Goal: Transaction & Acquisition: Purchase product/service

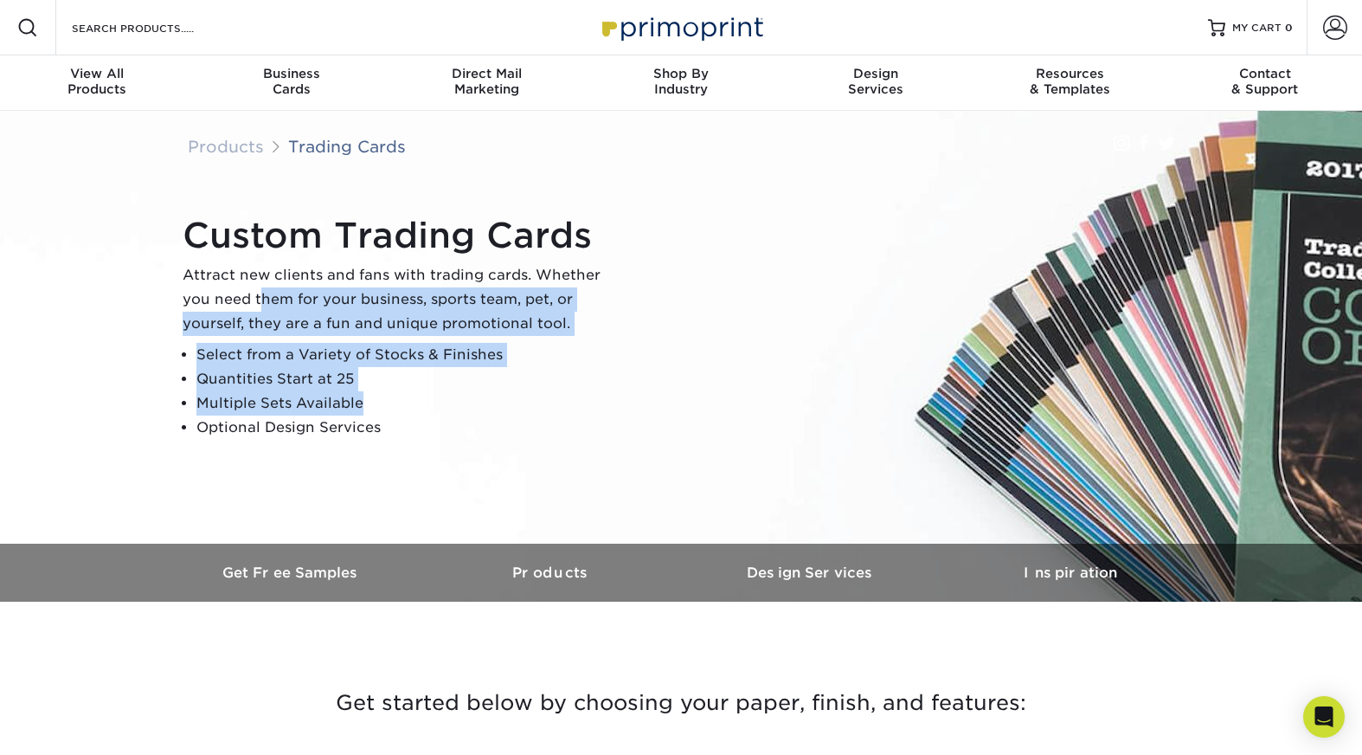
drag, startPoint x: 261, startPoint y: 289, endPoint x: 337, endPoint y: 414, distance: 146.0
click at [337, 414] on div "Custom Trading Cards Attract new clients and fans with trading cards. Whether y…" at bounding box center [399, 327] width 433 height 225
click at [337, 414] on li "Multiple Sets Available" at bounding box center [405, 403] width 419 height 24
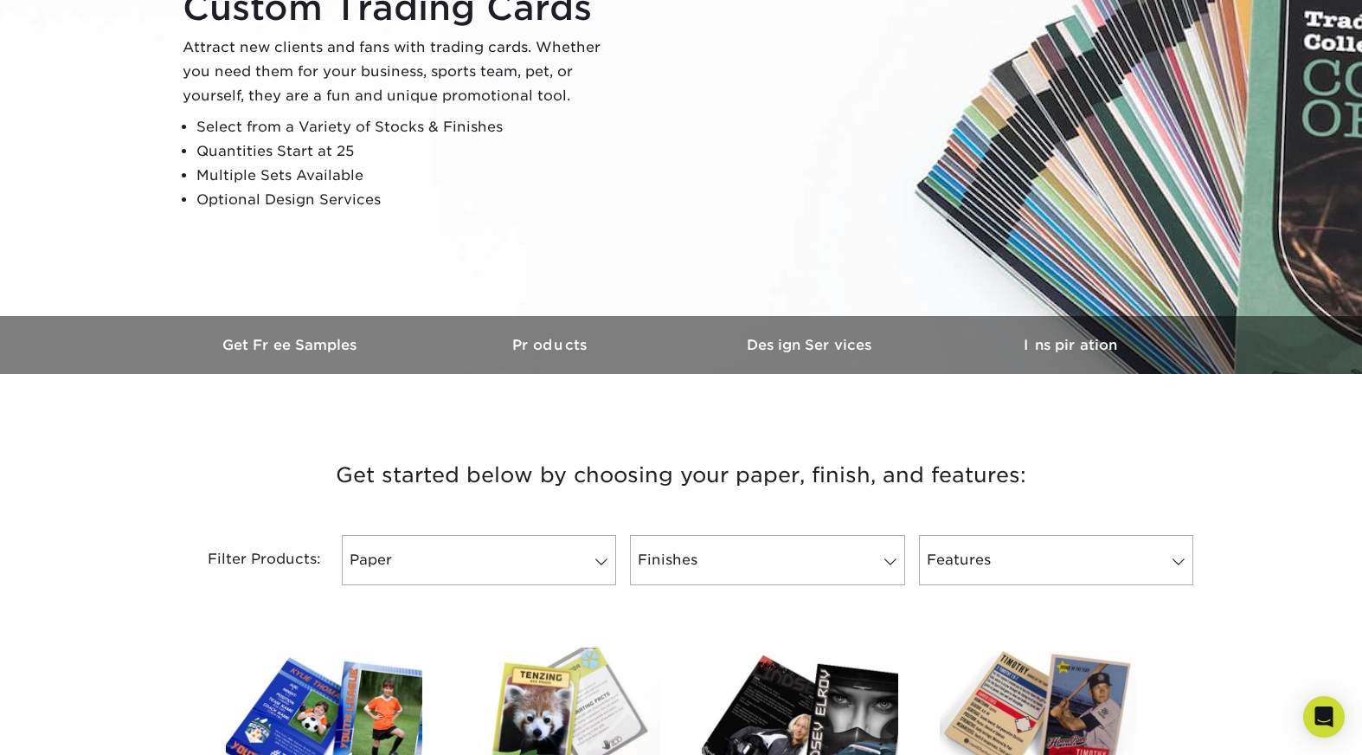
click at [333, 440] on h3 "Get started below by choosing your paper, finish, and features:" at bounding box center [681, 475] width 1012 height 78
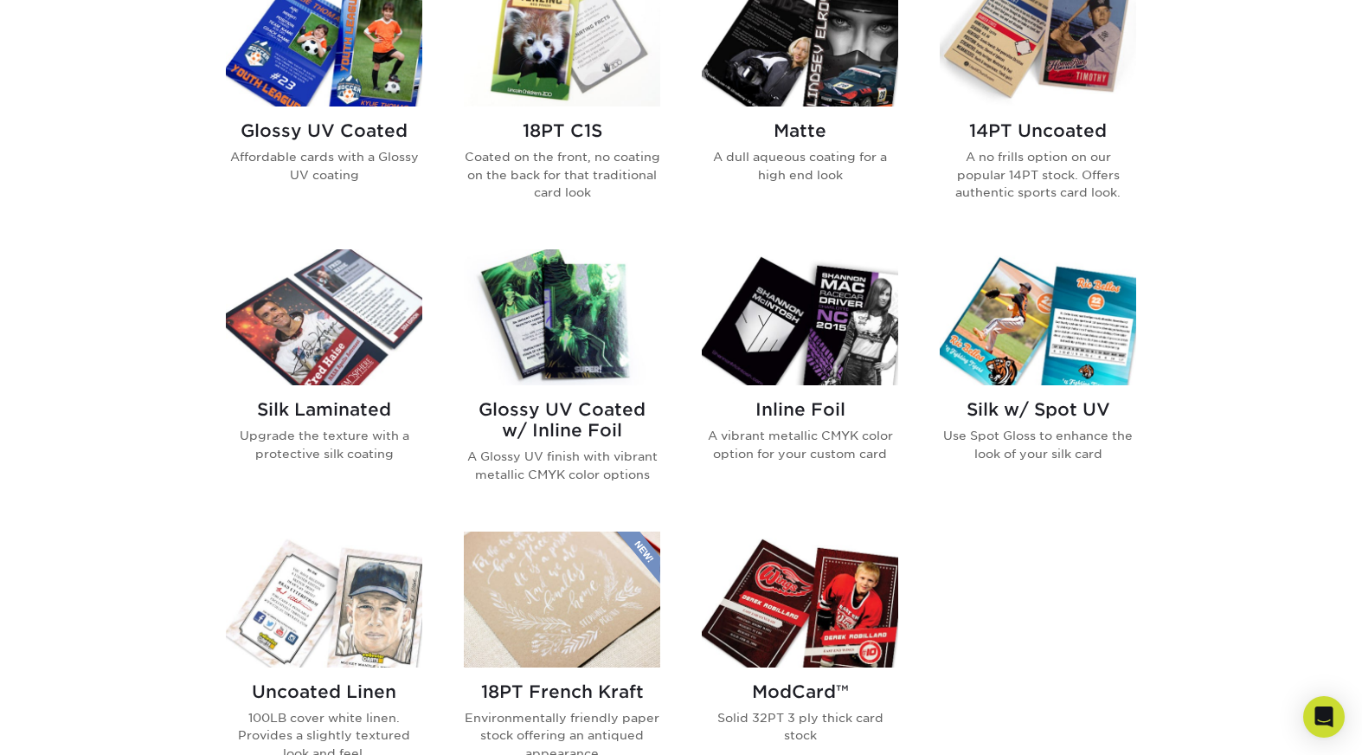
scroll to position [907, 0]
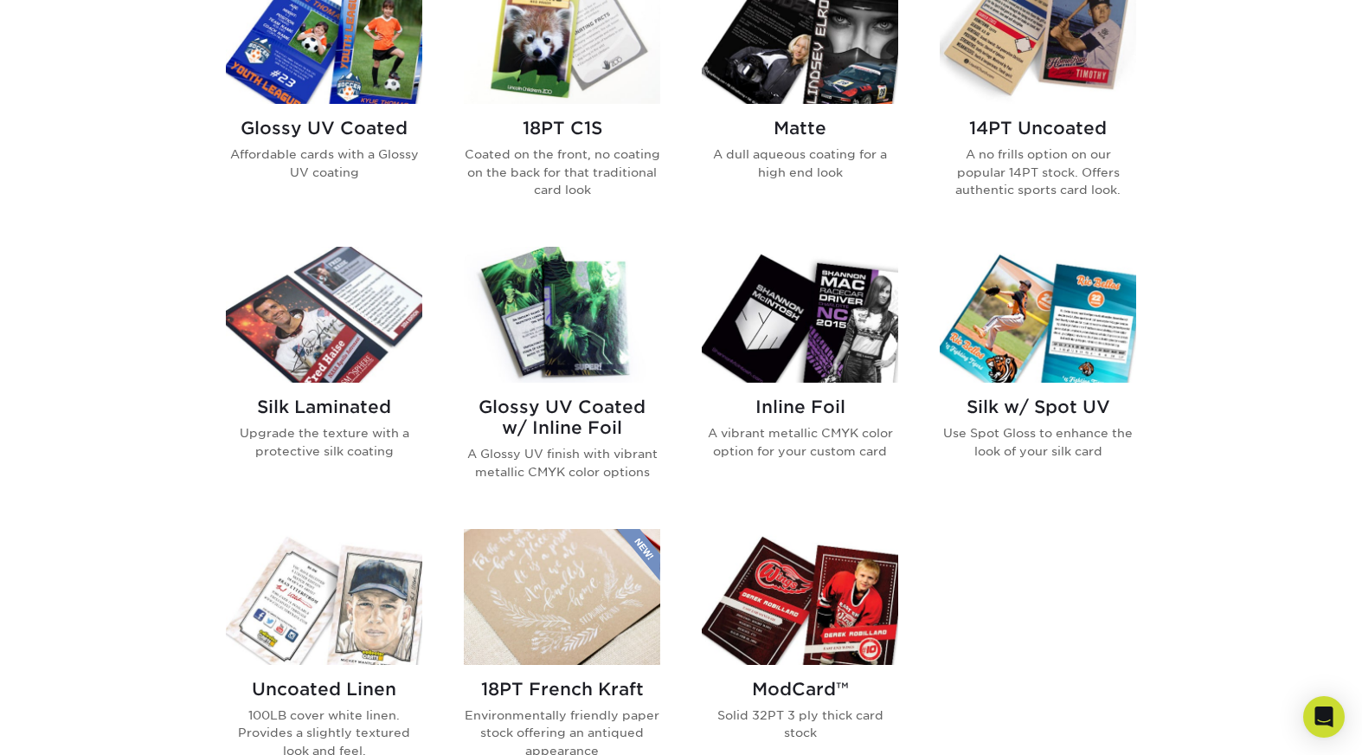
click at [579, 322] on img at bounding box center [562, 315] width 196 height 136
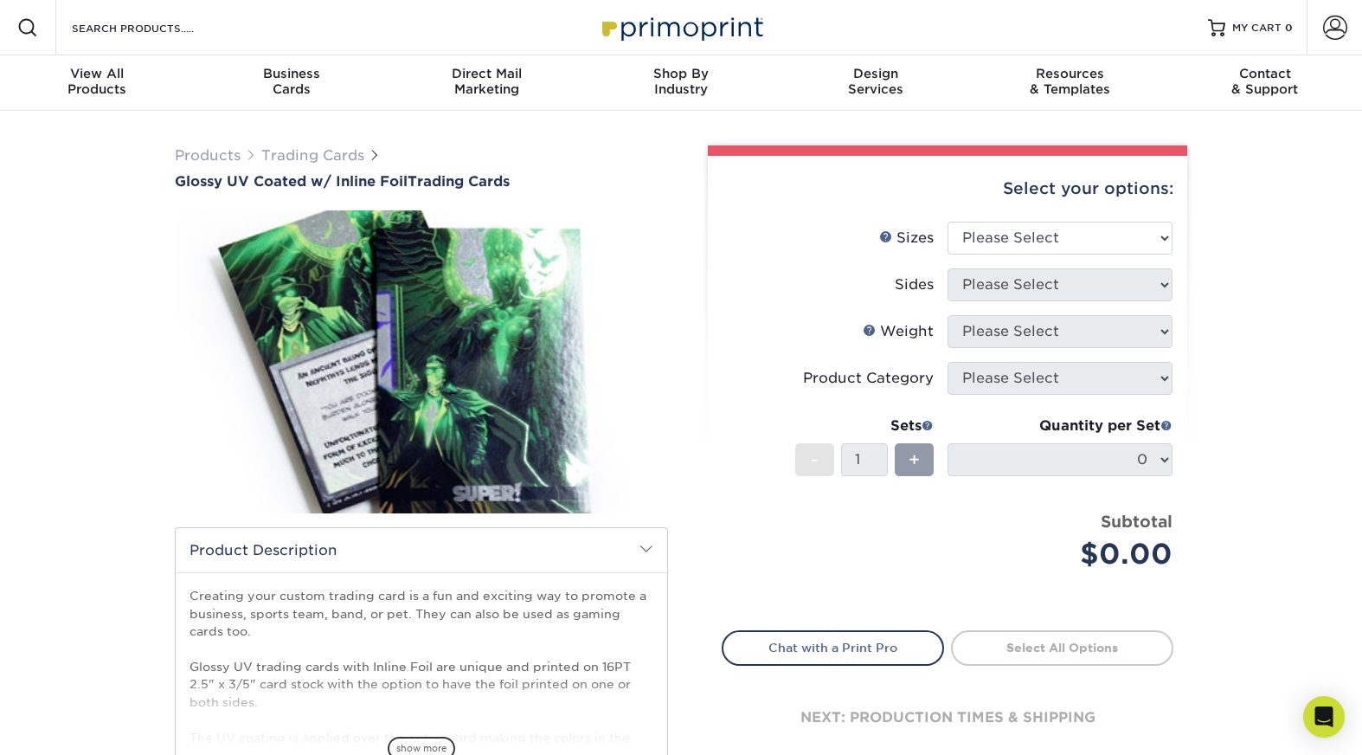
click at [1069, 219] on div "Select your options:" at bounding box center [948, 189] width 452 height 66
select select "2.50x3.50"
select select "e9e9dfb3-fba1-4d60-972c-fd9ca5904d33"
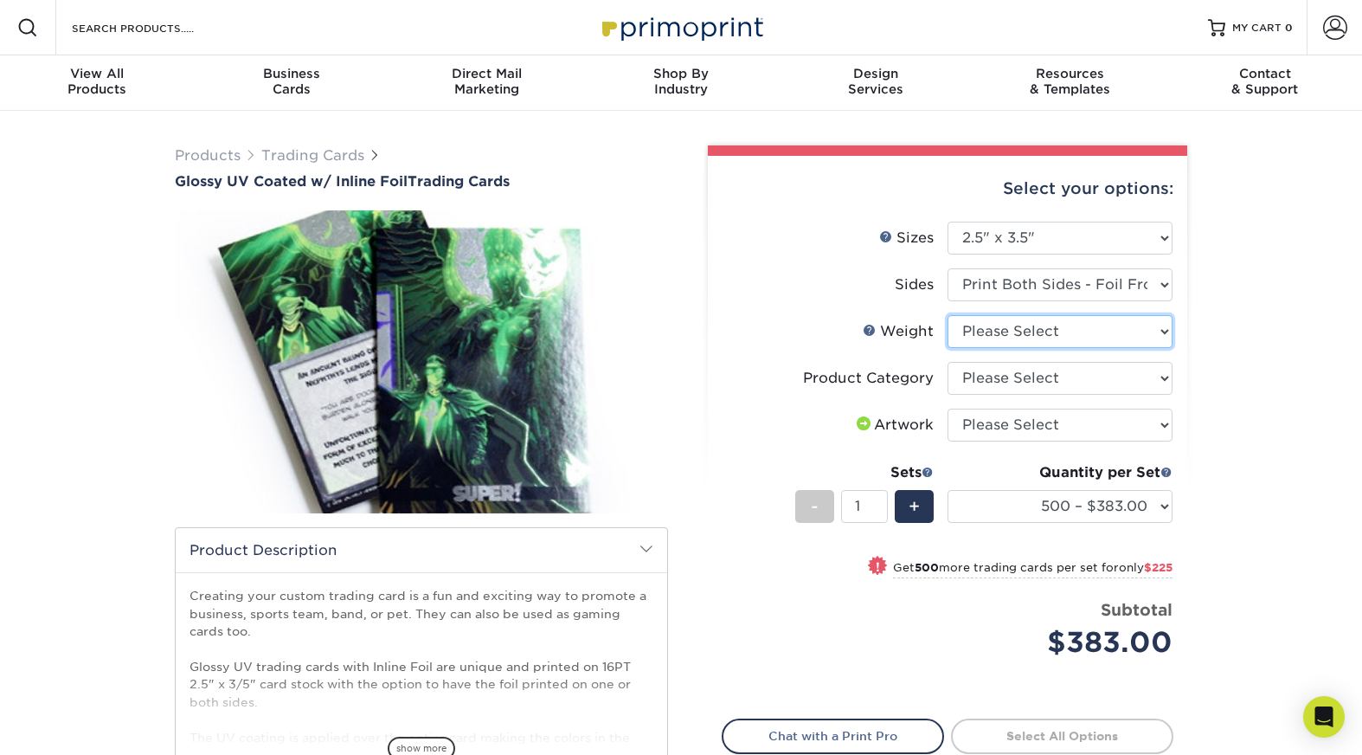
select select "16PT"
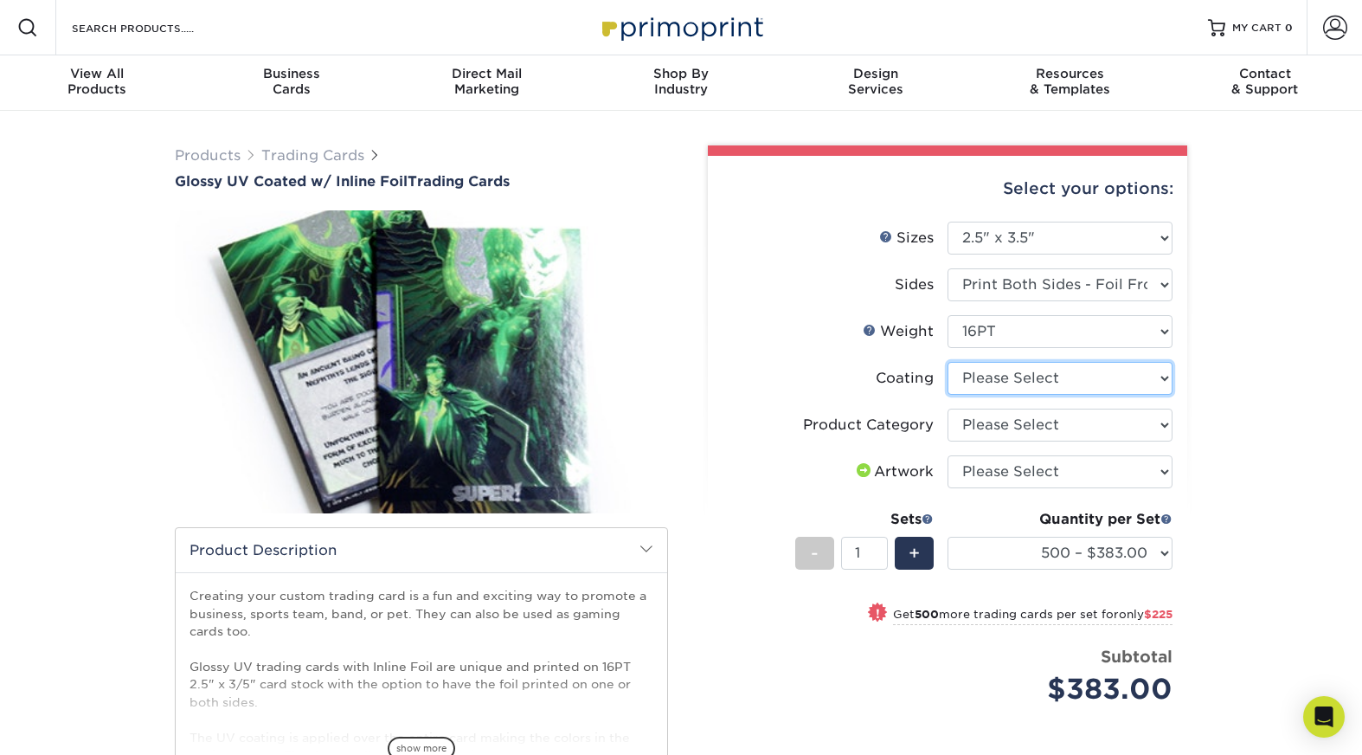
select select "ae367451-b2b8-45df-a344-0f05b6a12993"
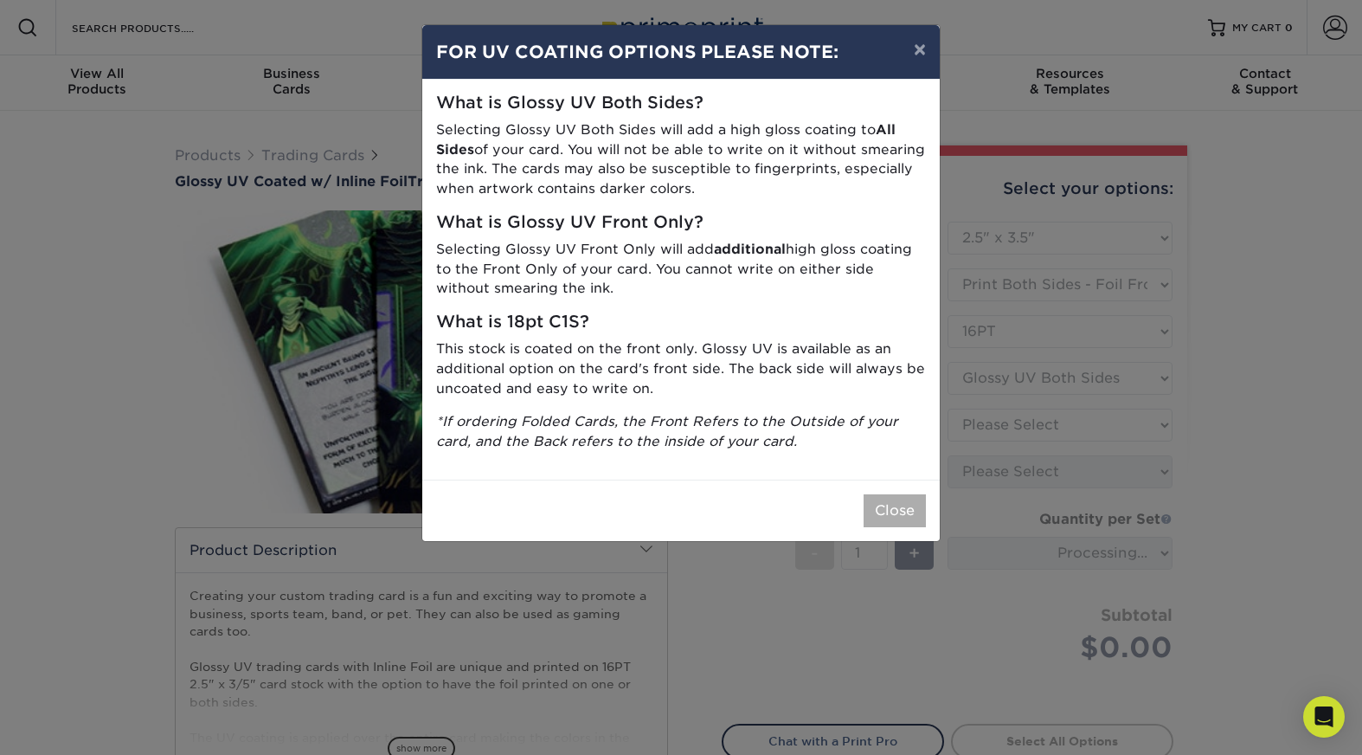
click at [901, 501] on button "Close" at bounding box center [895, 510] width 62 height 33
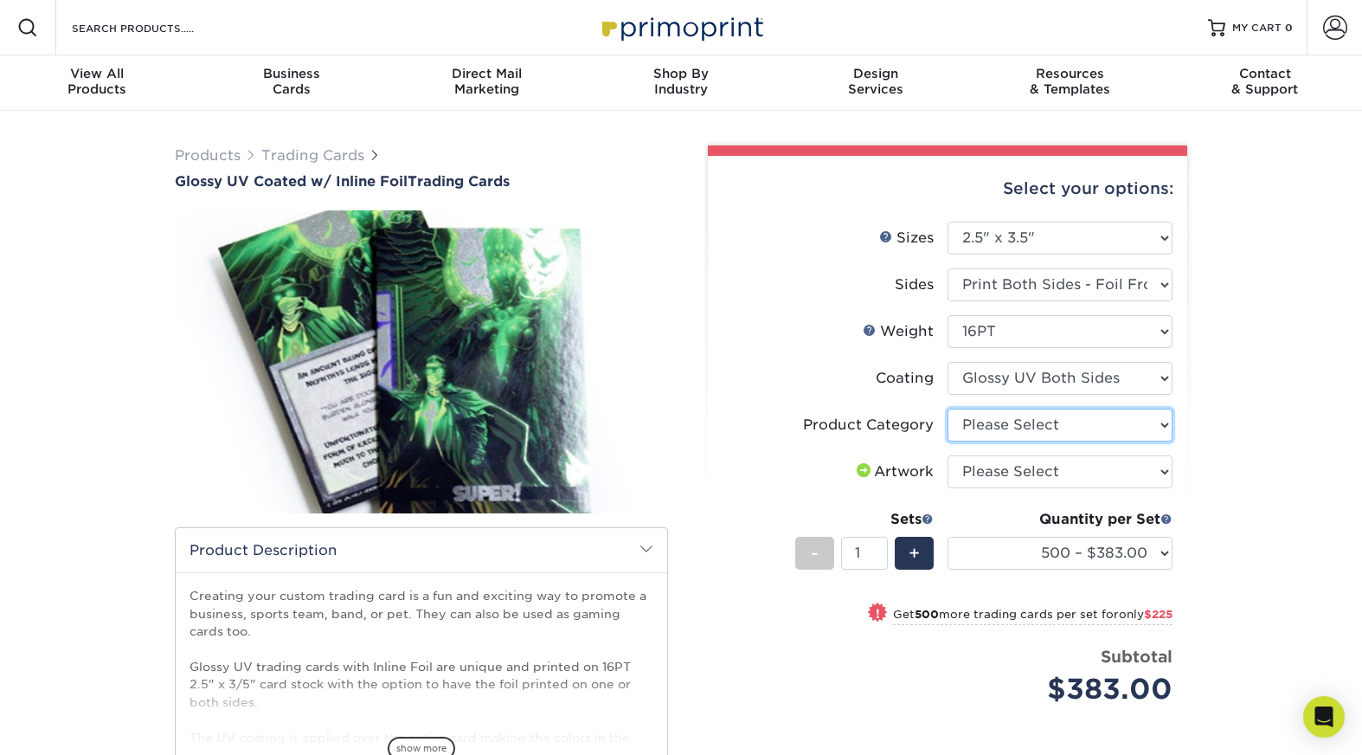
select select "c2f9bce9-36c2-409d-b101-c29d9d031e18"
select select "upload"
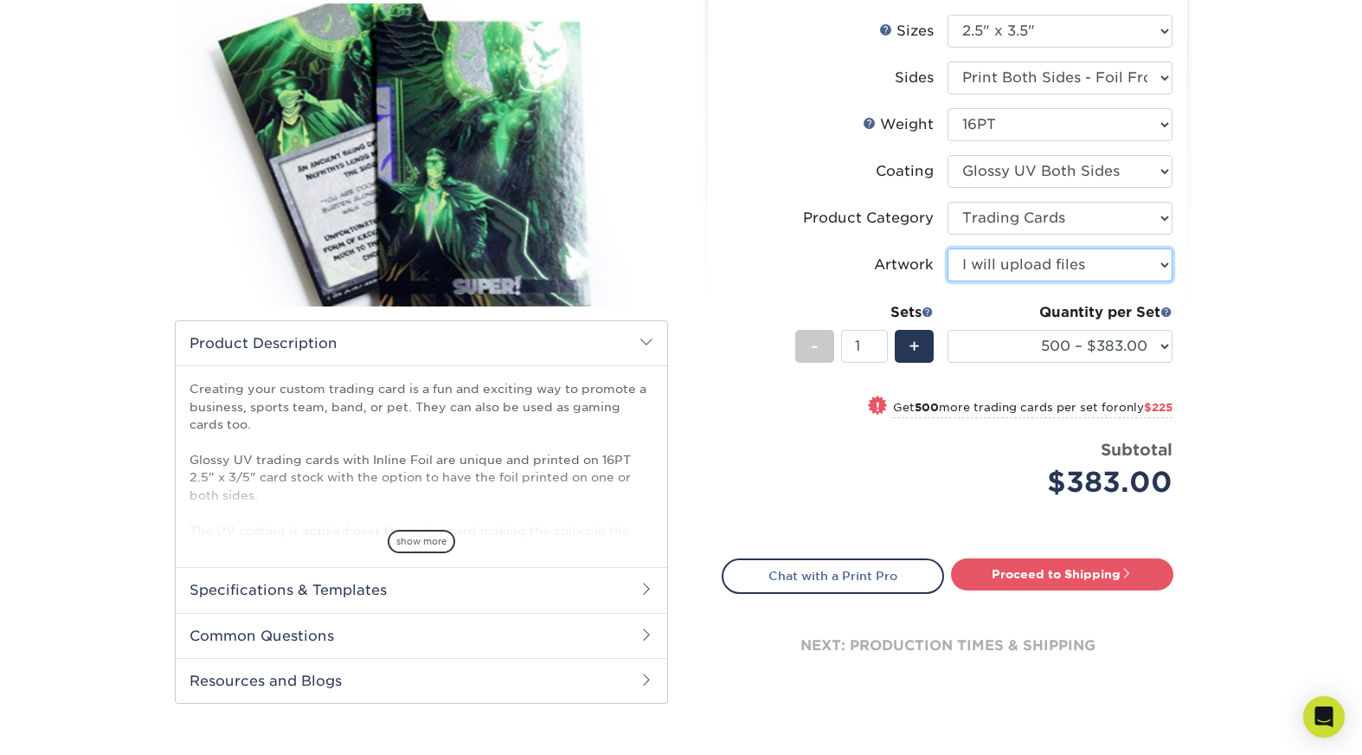
scroll to position [209, 0]
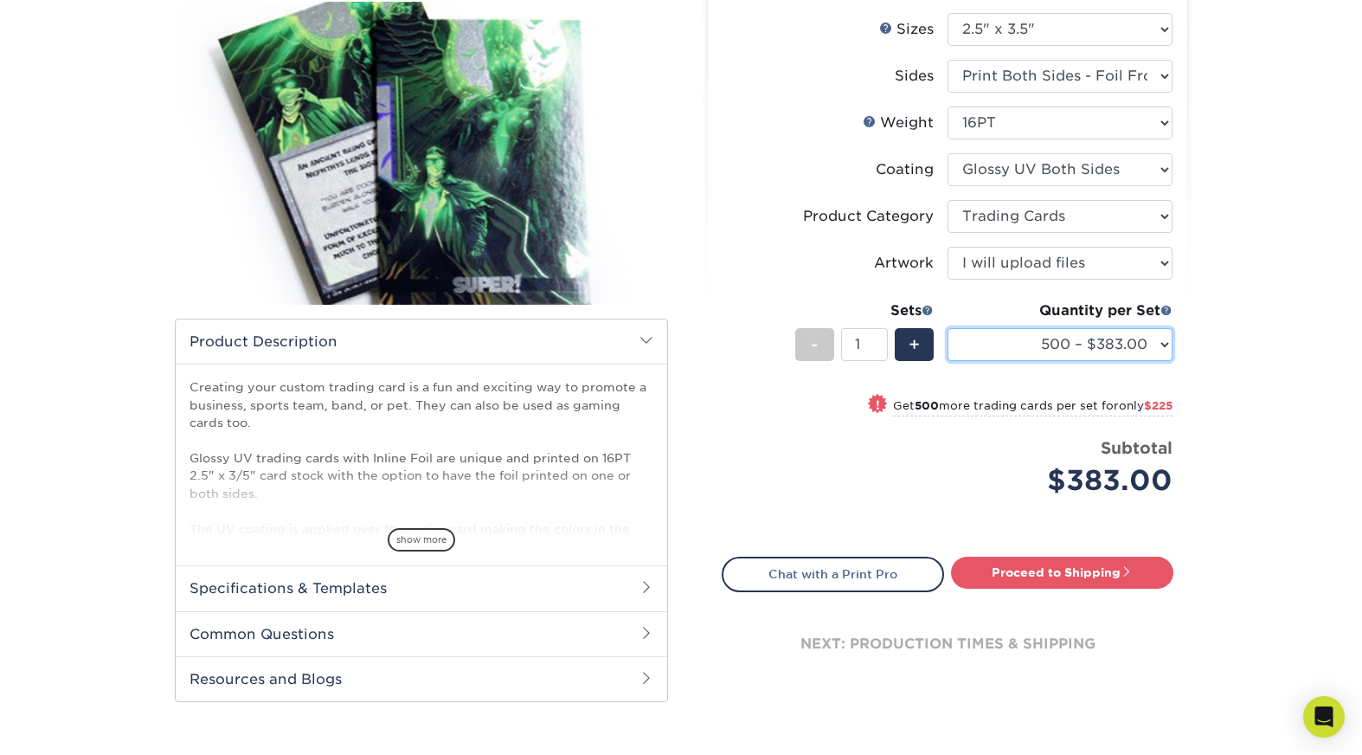
select select "1000 – $608.00"
click at [922, 346] on div "+" at bounding box center [914, 344] width 39 height 33
type input "2"
